Goal: Subscribe to service/newsletter

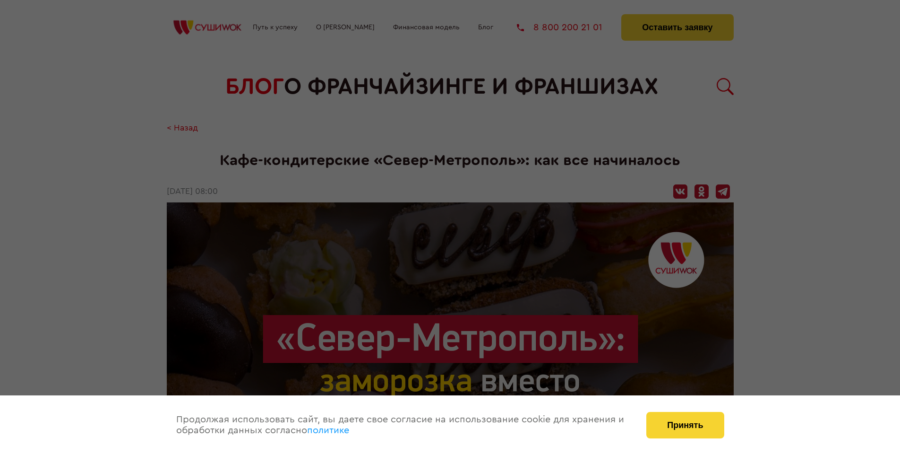
scroll to position [970, 0]
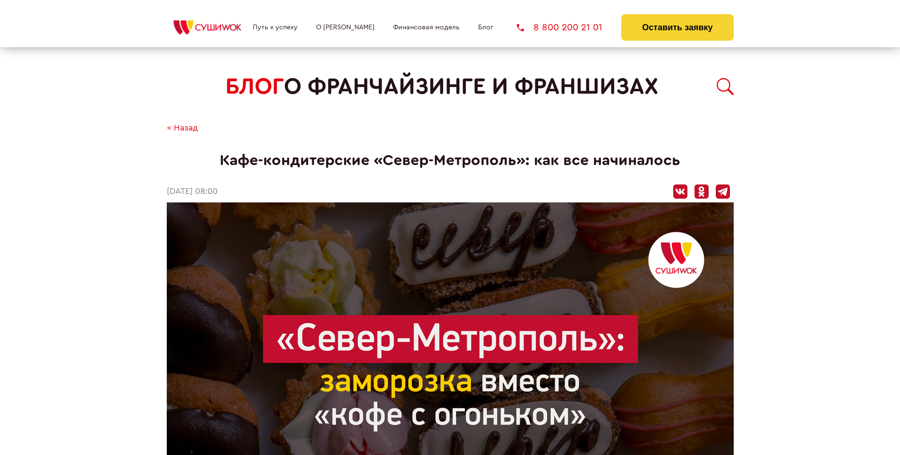
scroll to position [970, 0]
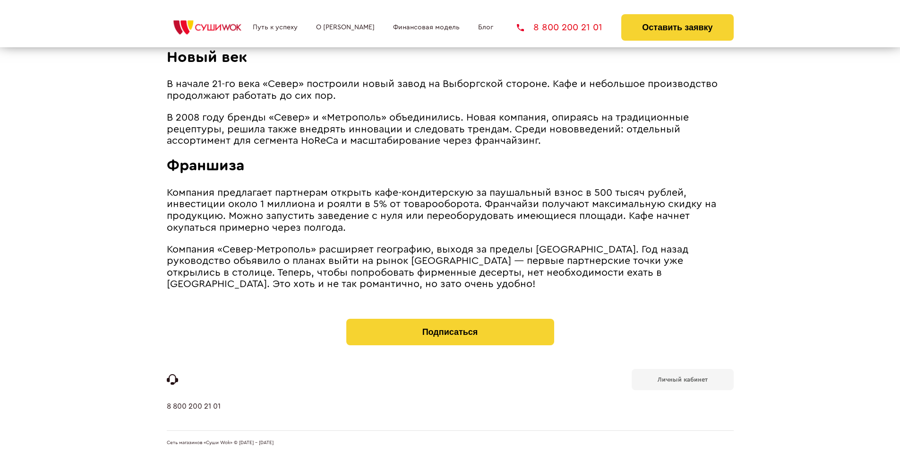
click at [682, 378] on b "Личный кабинет" at bounding box center [683, 379] width 50 height 6
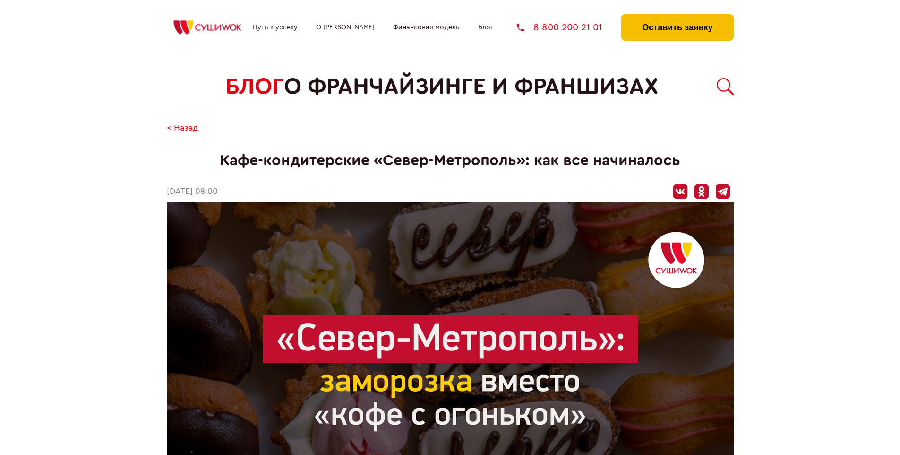
click at [677, 17] on button "Оставить заявку" at bounding box center [677, 27] width 112 height 26
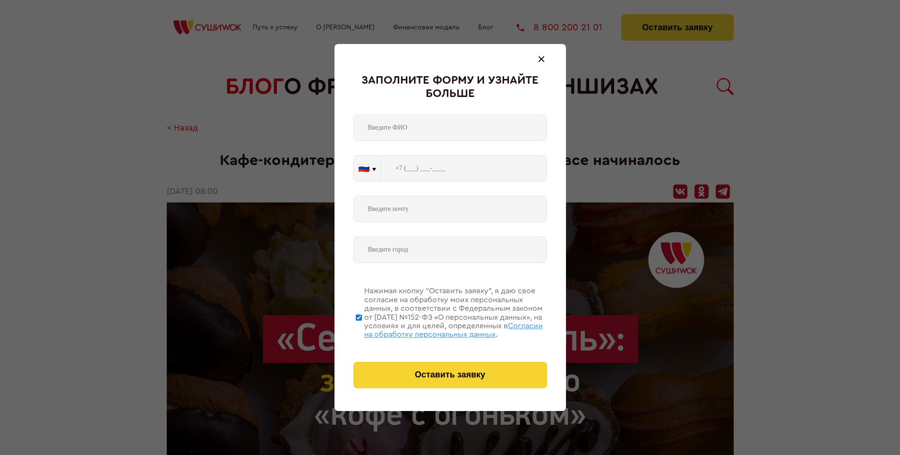
click at [438, 328] on span "Согласии на обработку персональных данных" at bounding box center [453, 330] width 179 height 16
click at [362, 328] on input "Нажимая кнопку “Оставить заявку”, я даю свое согласие на обработку моих персона…" at bounding box center [359, 317] width 6 height 76
checkbox input "false"
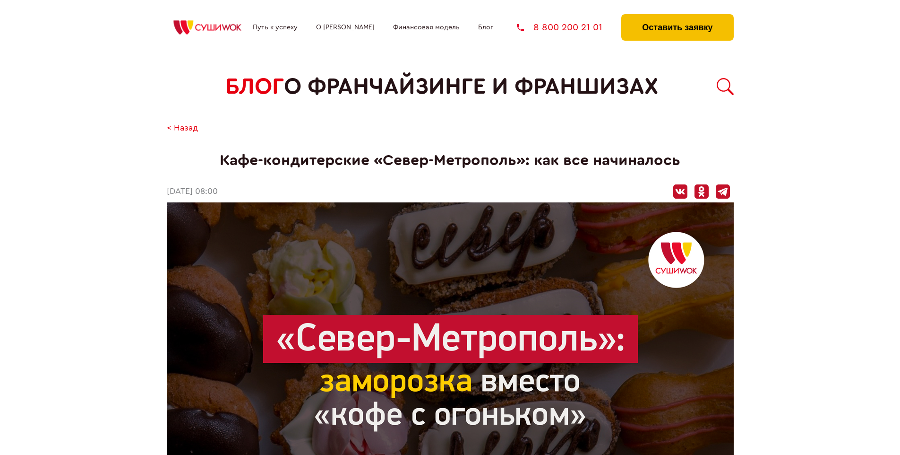
click at [677, 17] on button "Оставить заявку" at bounding box center [677, 27] width 112 height 26
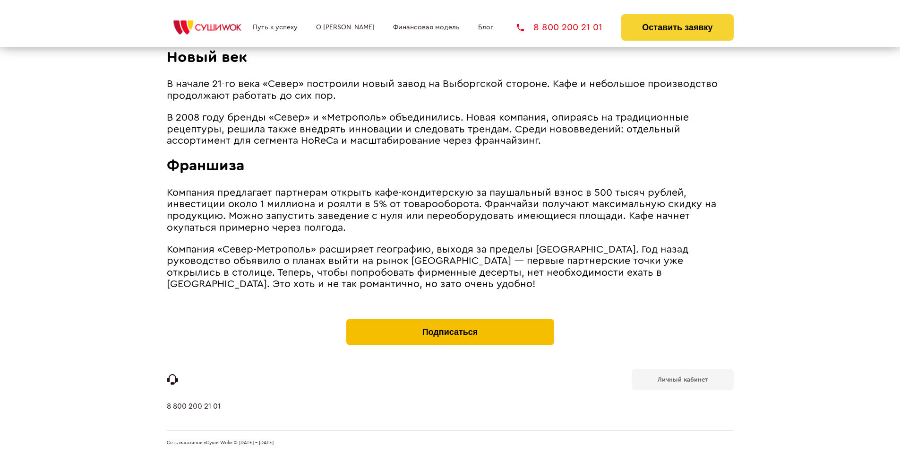
click at [450, 320] on button "Подписаться" at bounding box center [450, 332] width 208 height 26
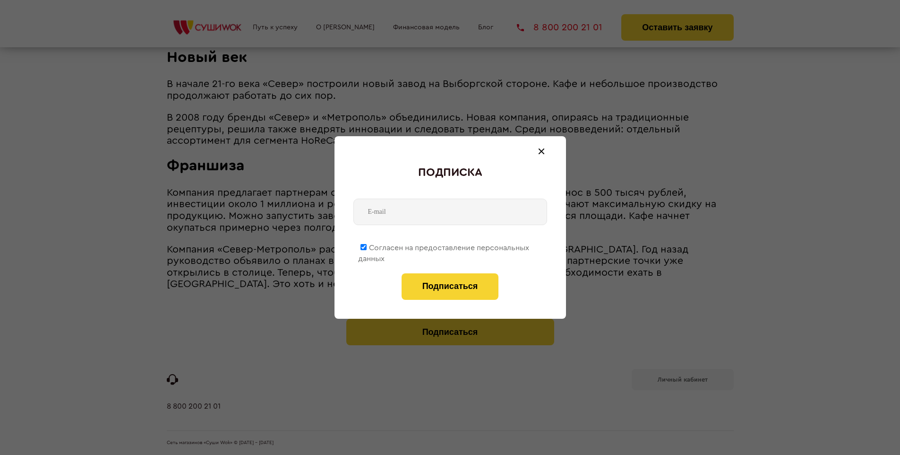
click at [444, 246] on span "Согласен на предоставление персональных данных" at bounding box center [443, 253] width 171 height 18
click at [367, 246] on input "Согласен на предоставление персональных данных" at bounding box center [364, 247] width 6 height 6
checkbox input "false"
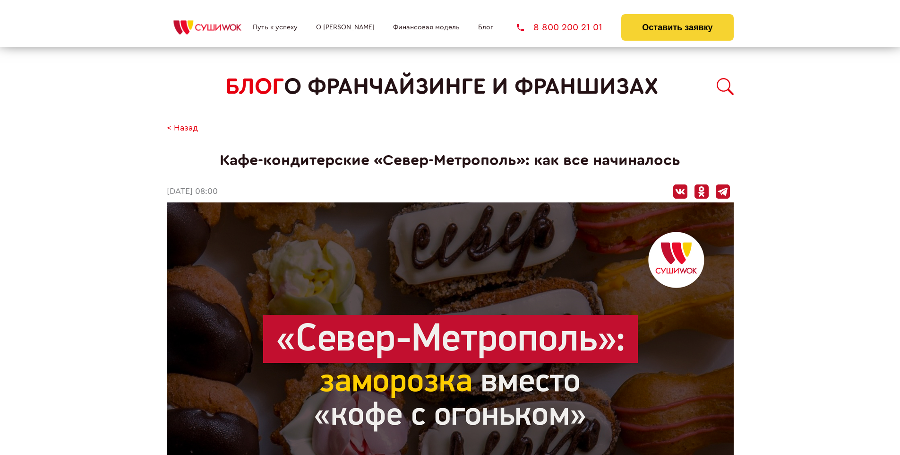
scroll to position [970, 0]
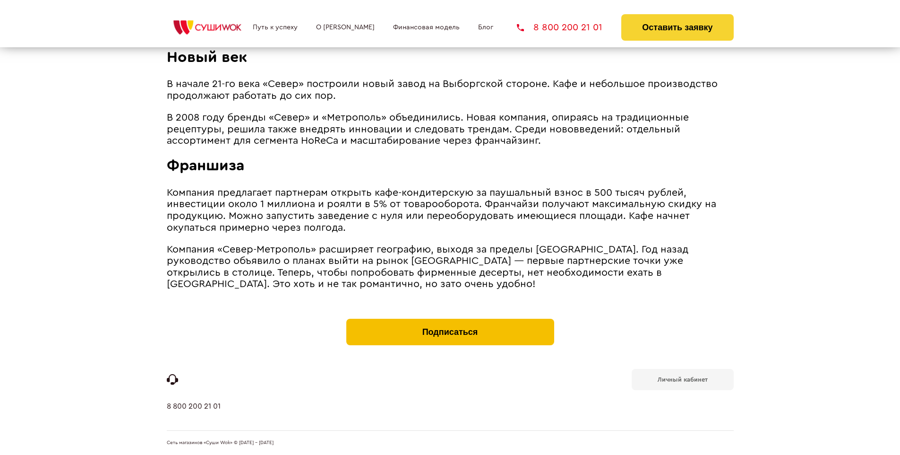
click at [450, 320] on button "Подписаться" at bounding box center [450, 332] width 208 height 26
